Goal: Task Accomplishment & Management: Use online tool/utility

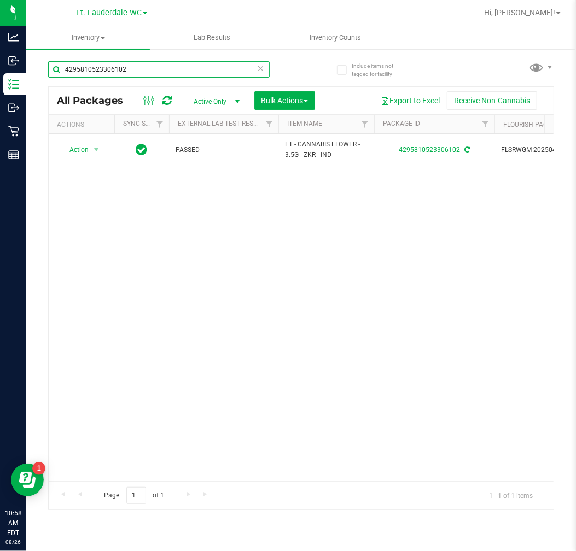
click at [154, 75] on input "4295810523306102" at bounding box center [158, 69] width 221 height 16
type input "4295810523306102"
click at [144, 265] on div "Action Action Adjust qty Create package Edit attributes Global inventory Locate…" at bounding box center [301, 307] width 505 height 347
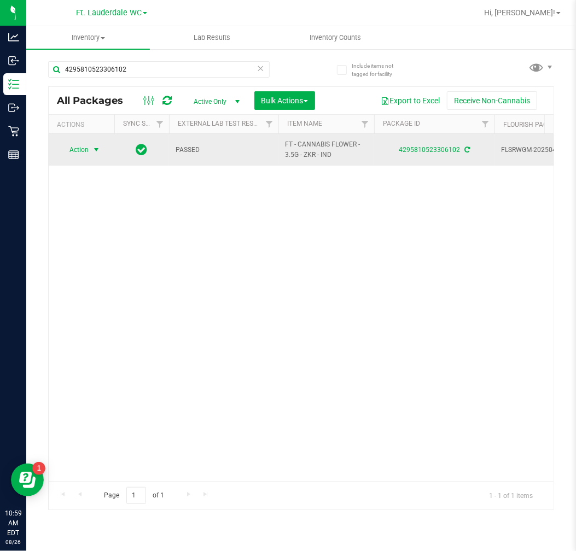
click at [68, 155] on span "Action" at bounding box center [75, 149] width 30 height 15
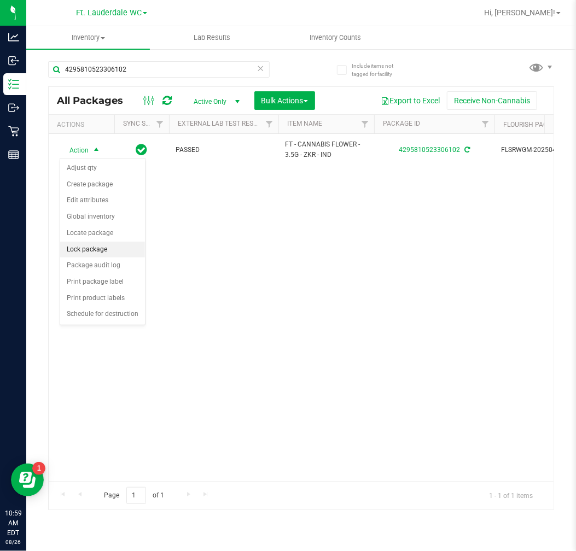
click at [85, 243] on li "Lock package" at bounding box center [102, 250] width 85 height 16
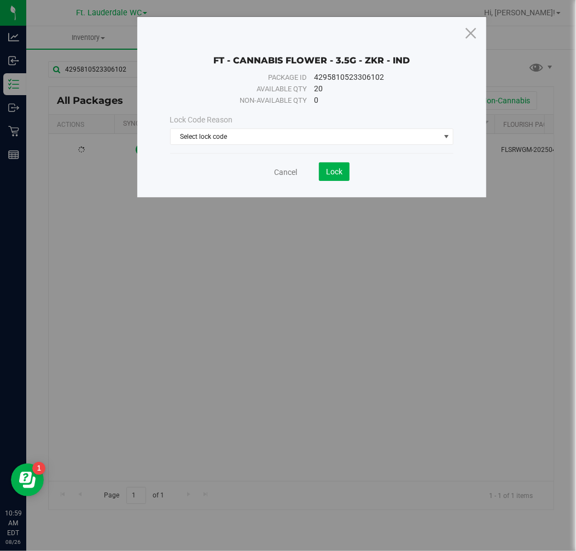
click at [226, 145] on div "Lock Code Reason Select lock code Select lock code Newly Received Administrativ…" at bounding box center [312, 129] width 300 height 47
click at [226, 142] on span "Select lock code" at bounding box center [305, 136] width 269 height 15
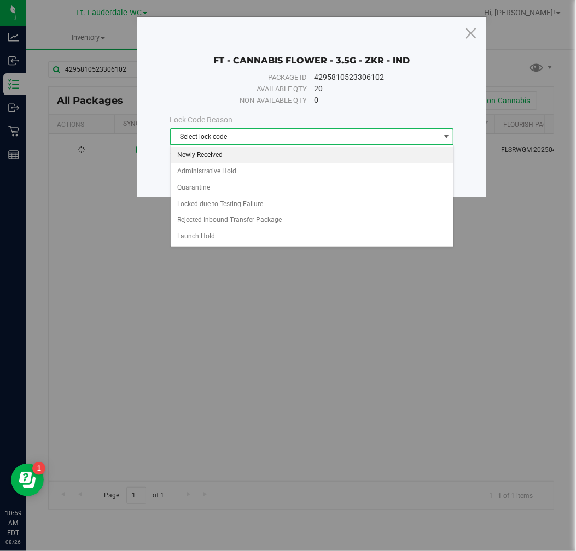
click at [221, 155] on li "Newly Received" at bounding box center [312, 155] width 283 height 16
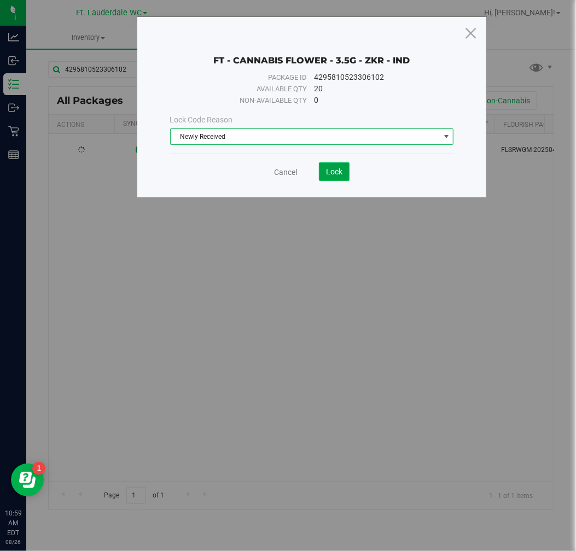
click at [328, 171] on span "Lock" at bounding box center [334, 171] width 16 height 9
